Goal: Task Accomplishment & Management: Use online tool/utility

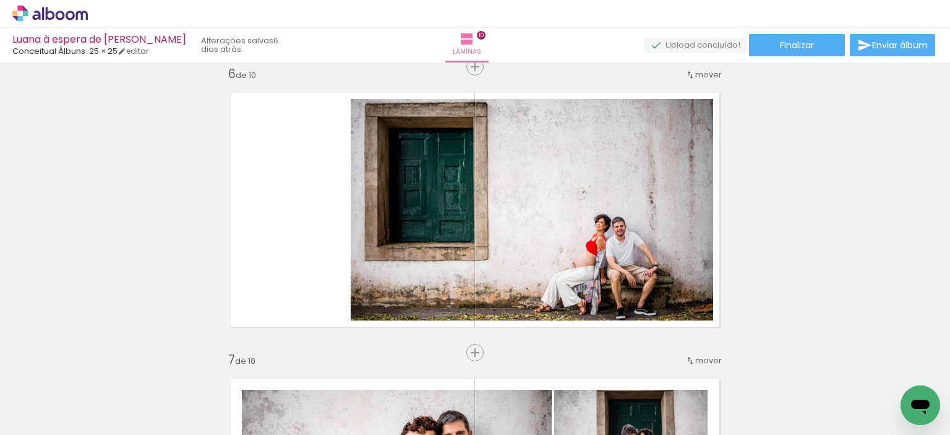
scroll to position [1423, 0]
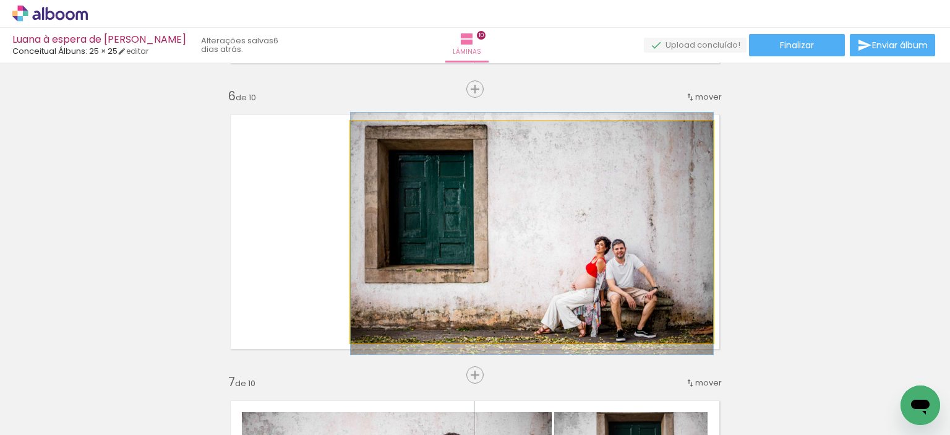
click at [603, 210] on quentale-photo at bounding box center [532, 231] width 362 height 221
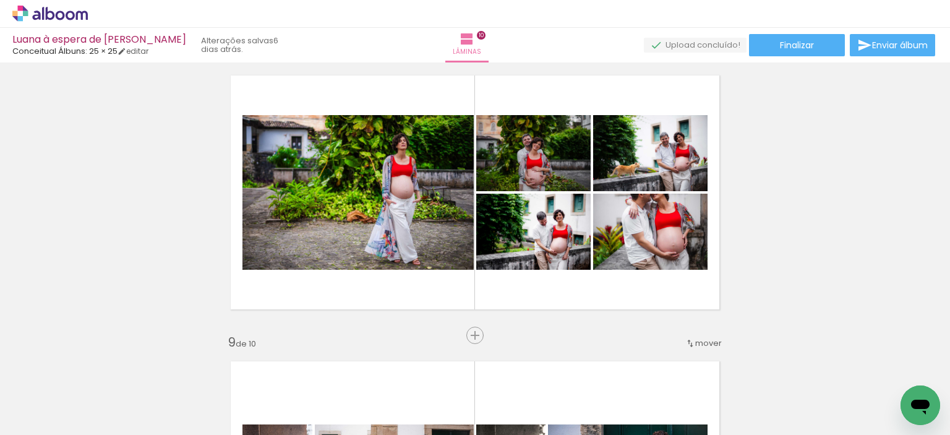
scroll to position [2041, 0]
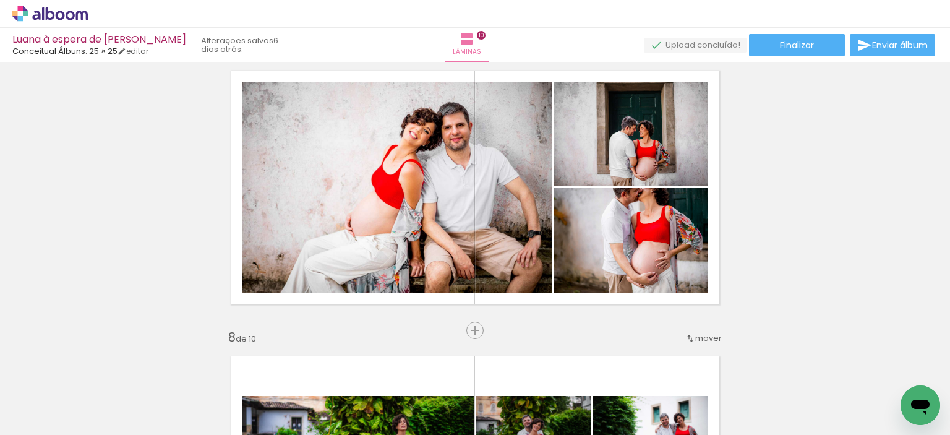
scroll to position [1732, 0]
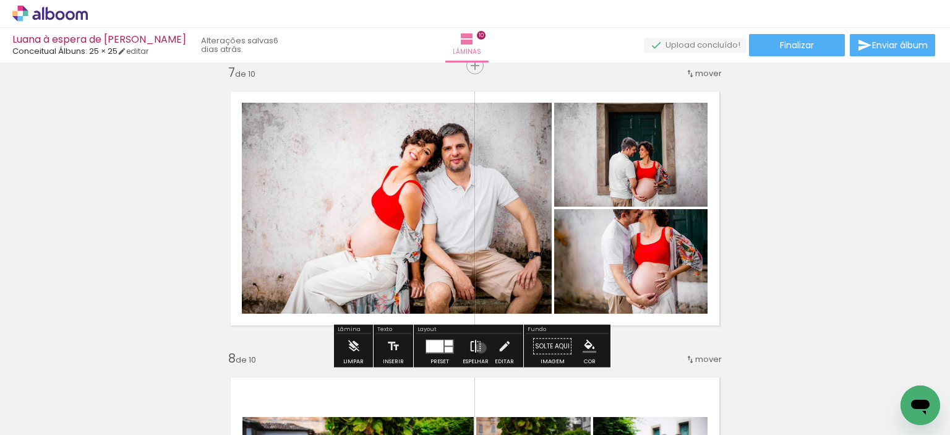
click at [478, 347] on iron-icon at bounding box center [476, 346] width 14 height 25
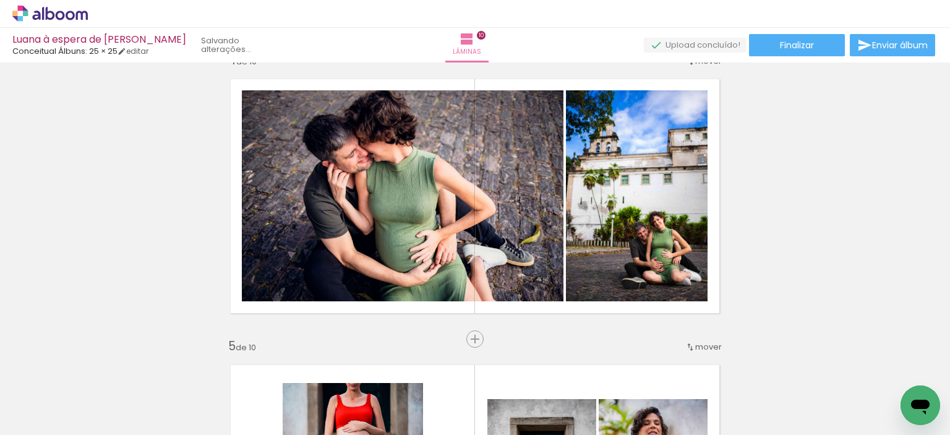
scroll to position [866, 0]
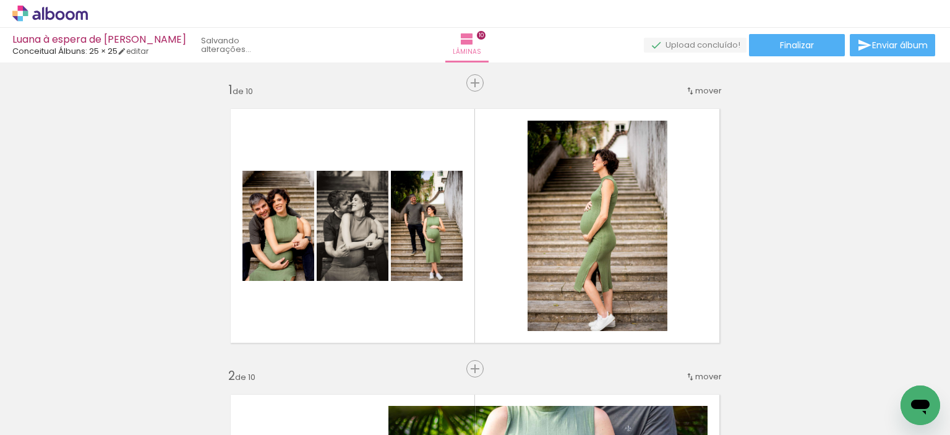
scroll to position [866, 0]
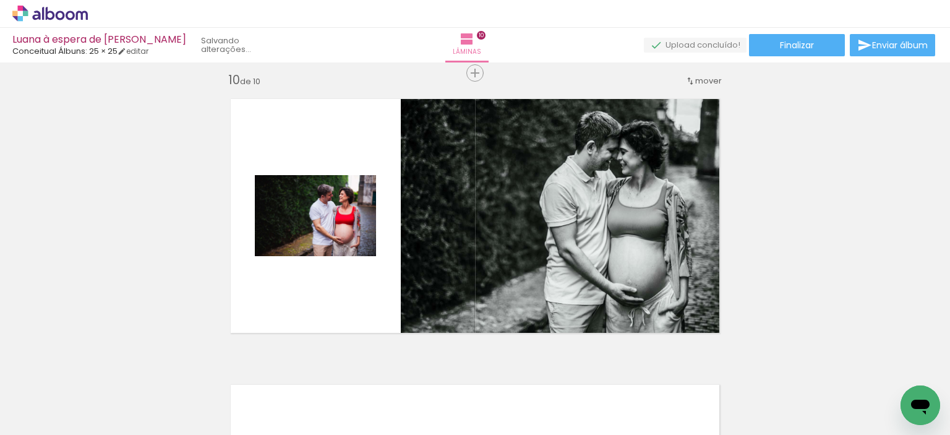
scroll to position [2598, 0]
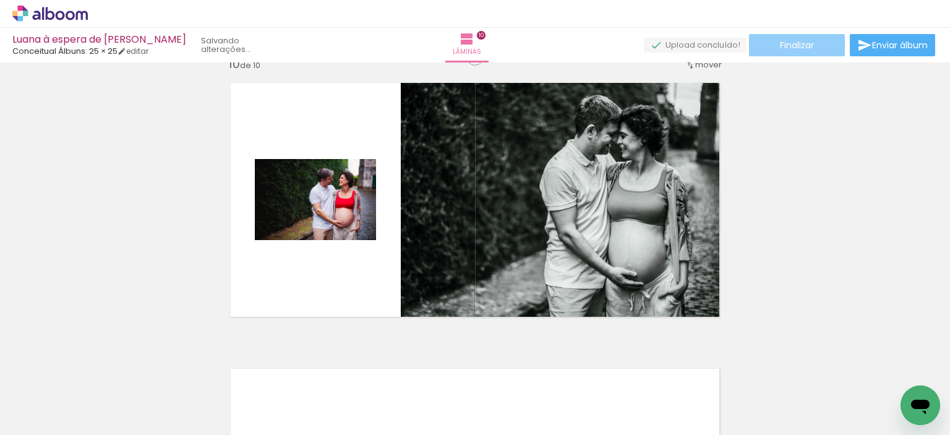
click at [816, 46] on paper-button "Finalizar" at bounding box center [797, 45] width 96 height 22
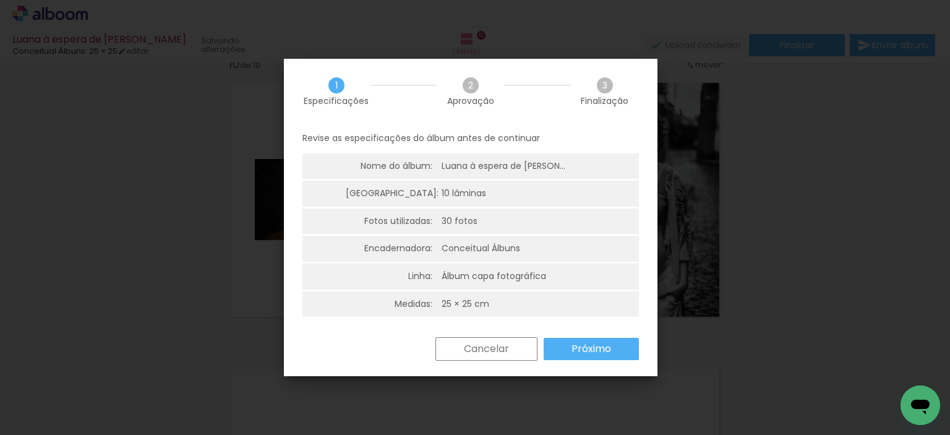
click at [781, 189] on iron-overlay-backdrop at bounding box center [475, 217] width 950 height 435
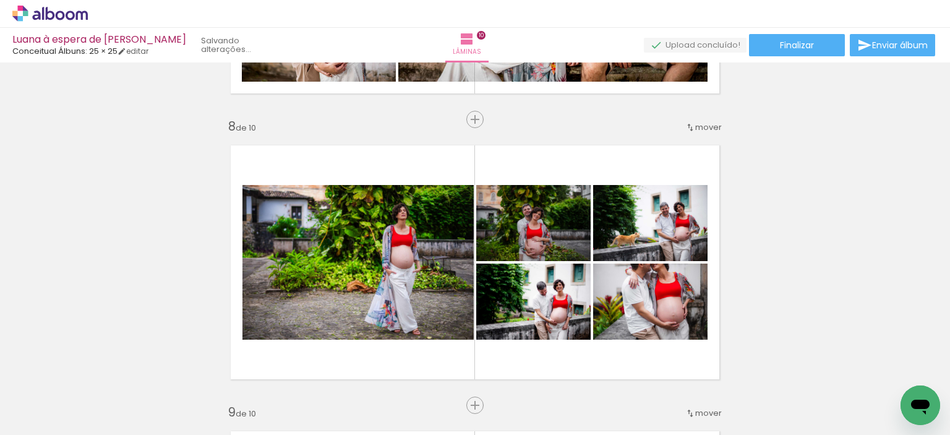
scroll to position [1845, 0]
